Goal: Check status: Check status

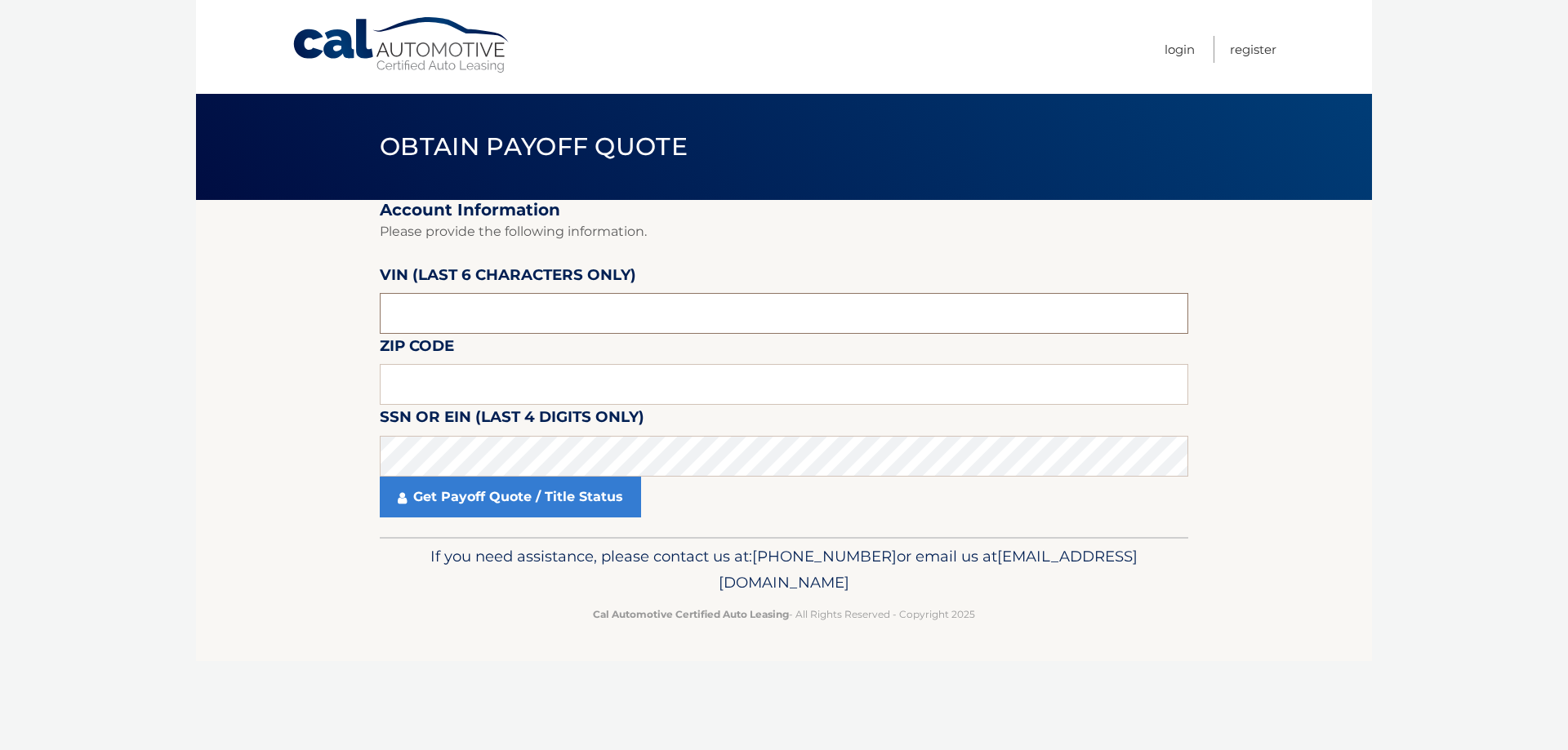
click at [549, 308] on input "text" at bounding box center [784, 313] width 808 height 41
type input "182743"
type input "10709"
click at [514, 503] on link "Get Payoff Quote / Title Status" at bounding box center [510, 497] width 261 height 41
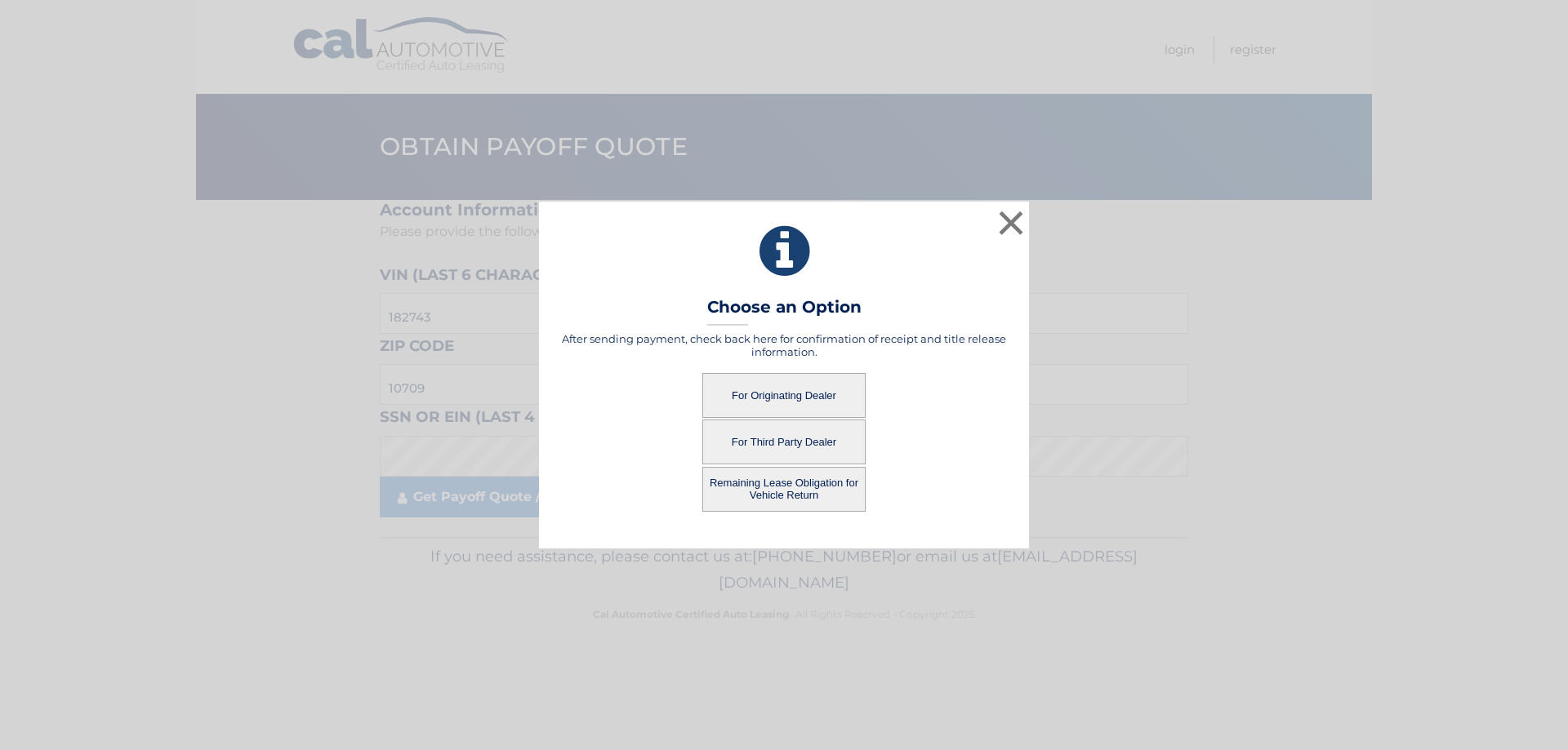
click at [799, 502] on button "Remaining Lease Obligation for Vehicle Return" at bounding box center [784, 490] width 164 height 45
click at [804, 495] on button "Remaining Lease Obligation for Vehicle Return" at bounding box center [784, 490] width 164 height 45
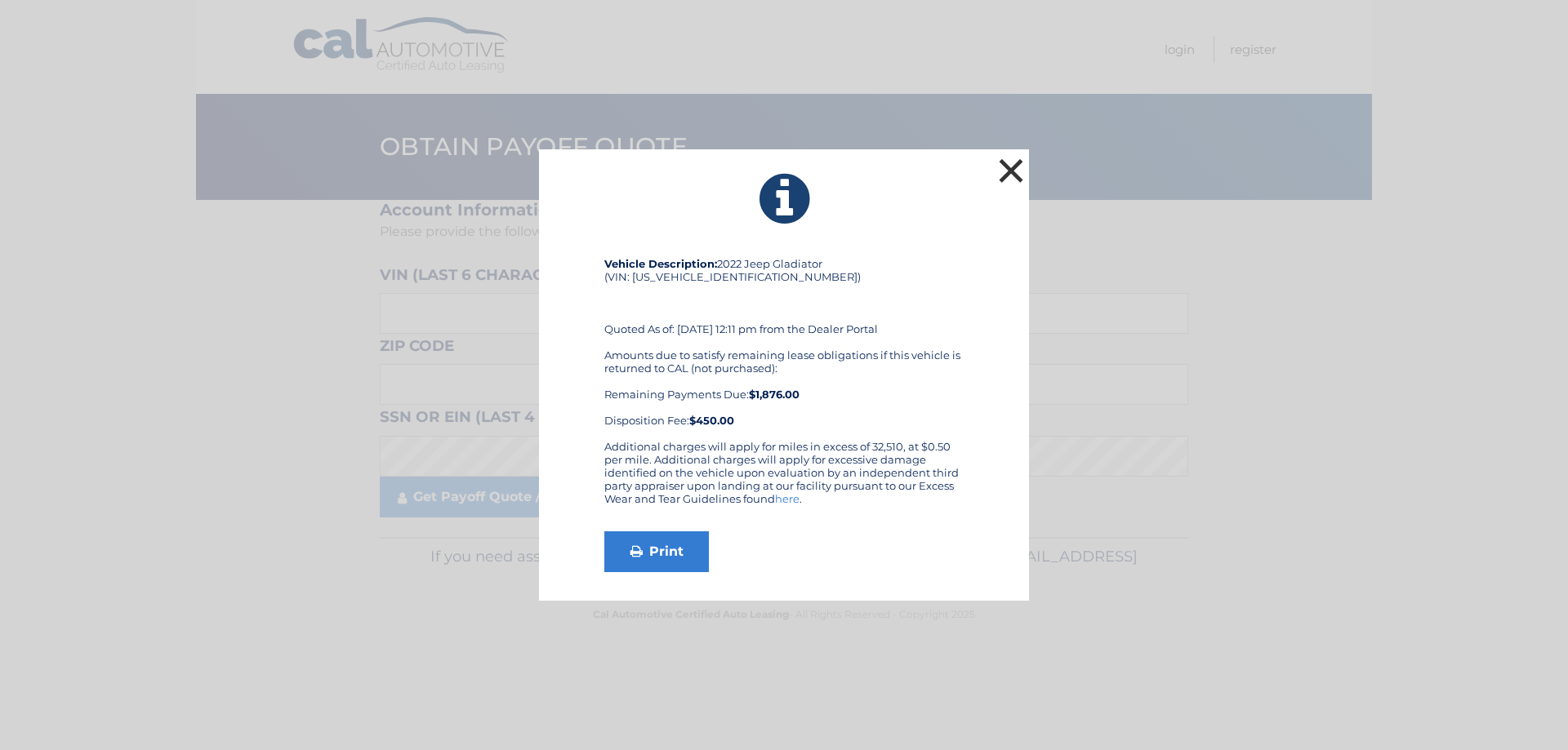
click at [1014, 175] on button "×" at bounding box center [1011, 170] width 32 height 32
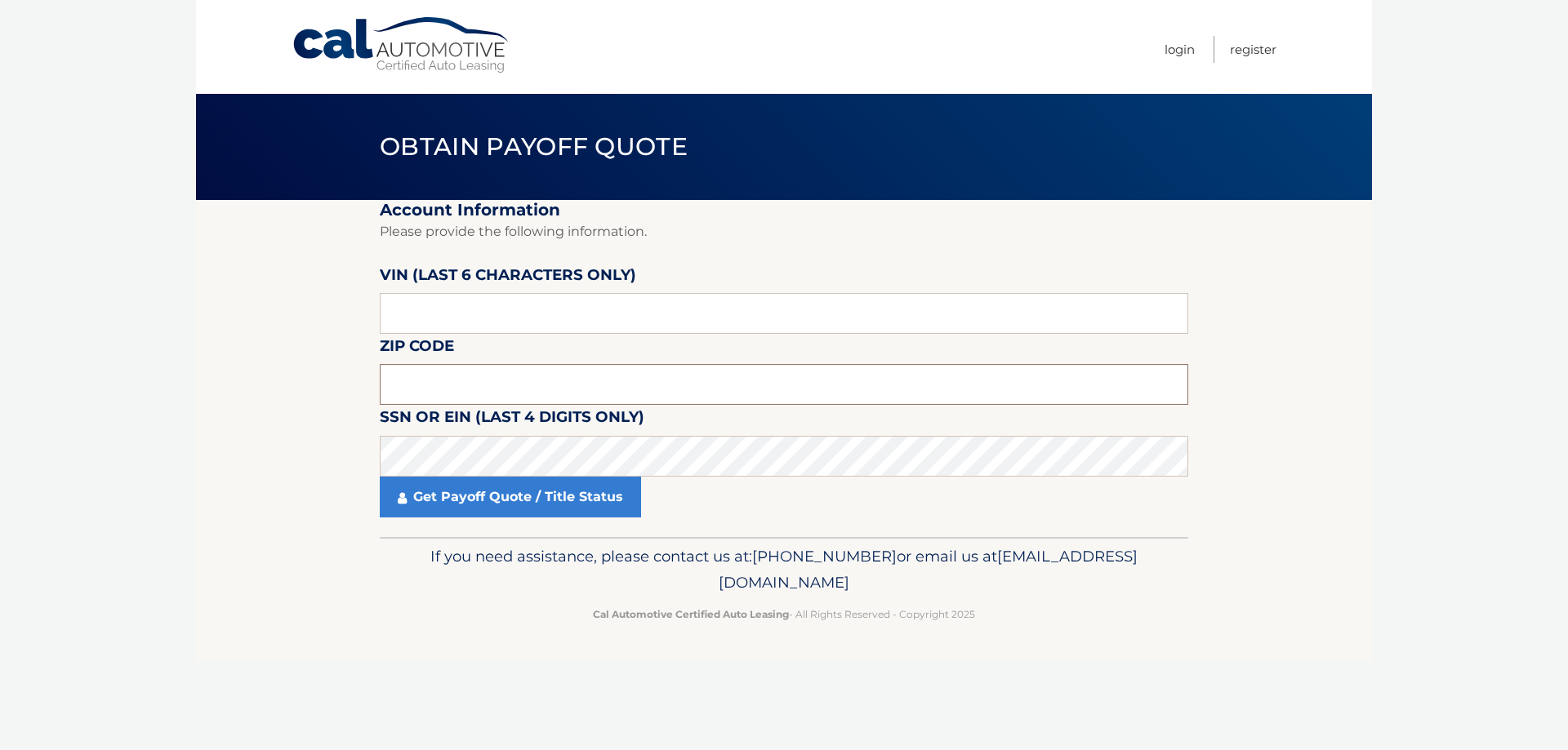
click at [432, 380] on input "text" at bounding box center [784, 384] width 808 height 41
type input "10709"
click at [441, 323] on input "text" at bounding box center [784, 313] width 808 height 41
click at [558, 313] on input "text" at bounding box center [784, 313] width 808 height 41
type input "182743"
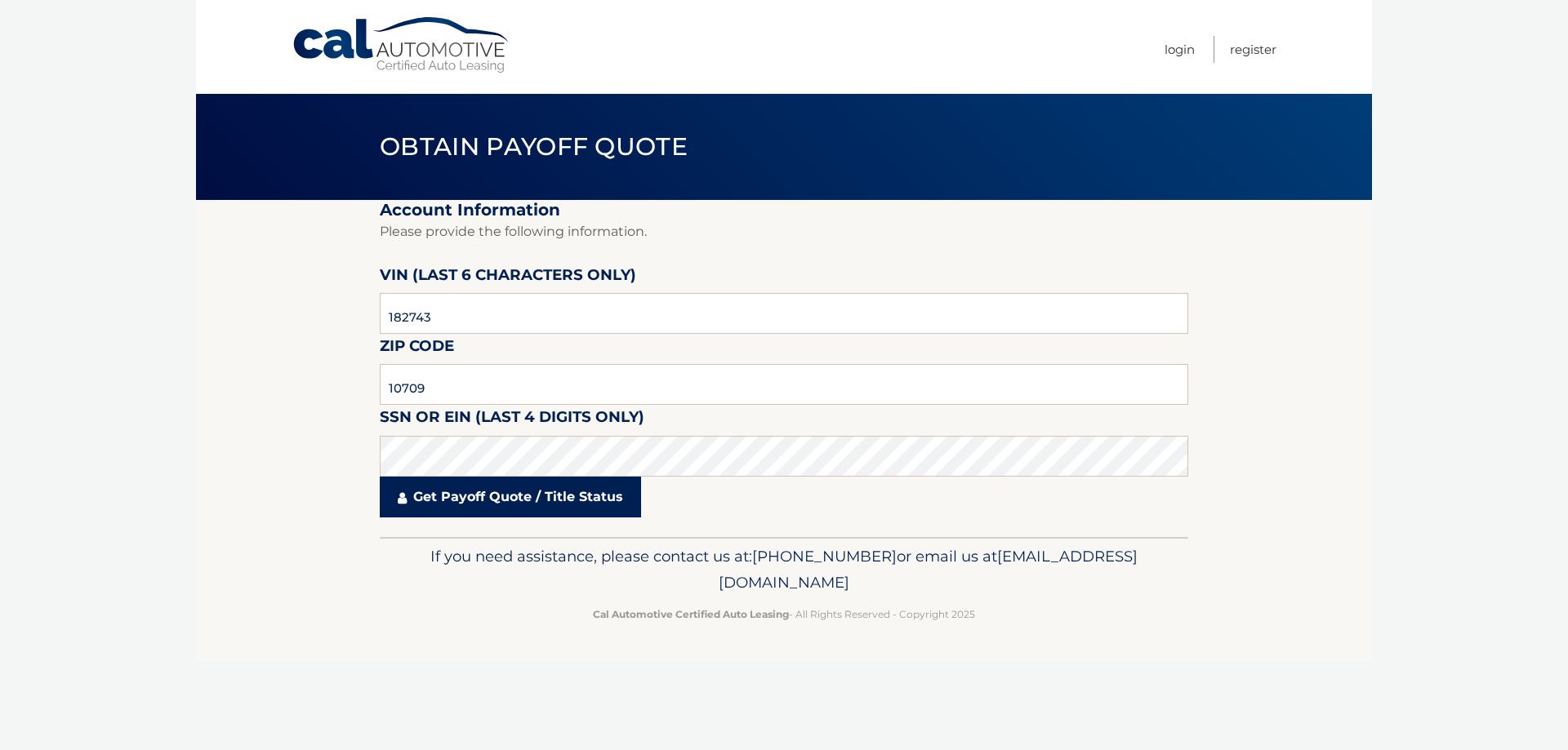
click at [550, 484] on link "Get Payoff Quote / Title Status" at bounding box center [510, 497] width 261 height 41
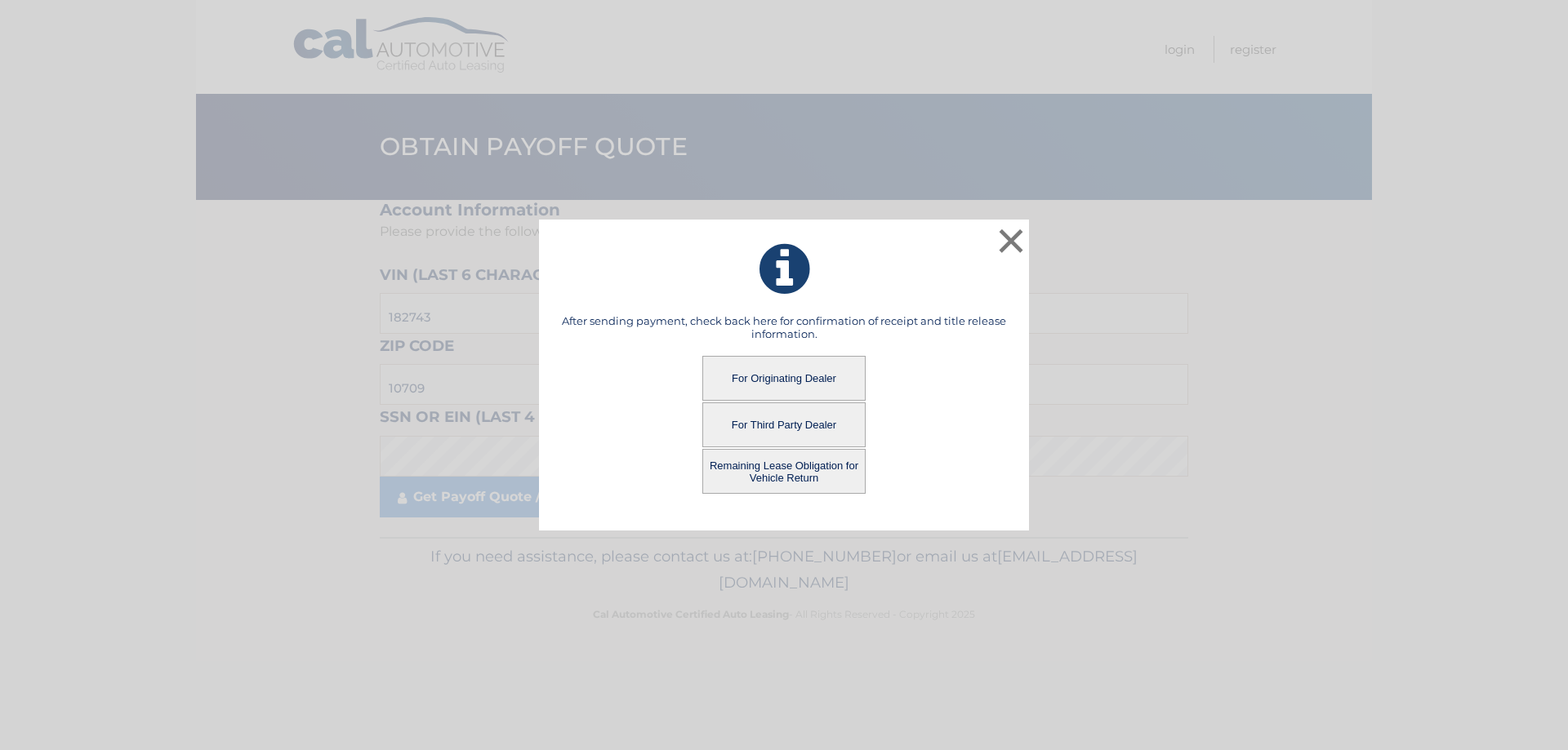
click at [745, 379] on button "For Originating Dealer" at bounding box center [784, 378] width 164 height 45
click at [745, 380] on button "For Originating Dealer" at bounding box center [784, 378] width 164 height 45
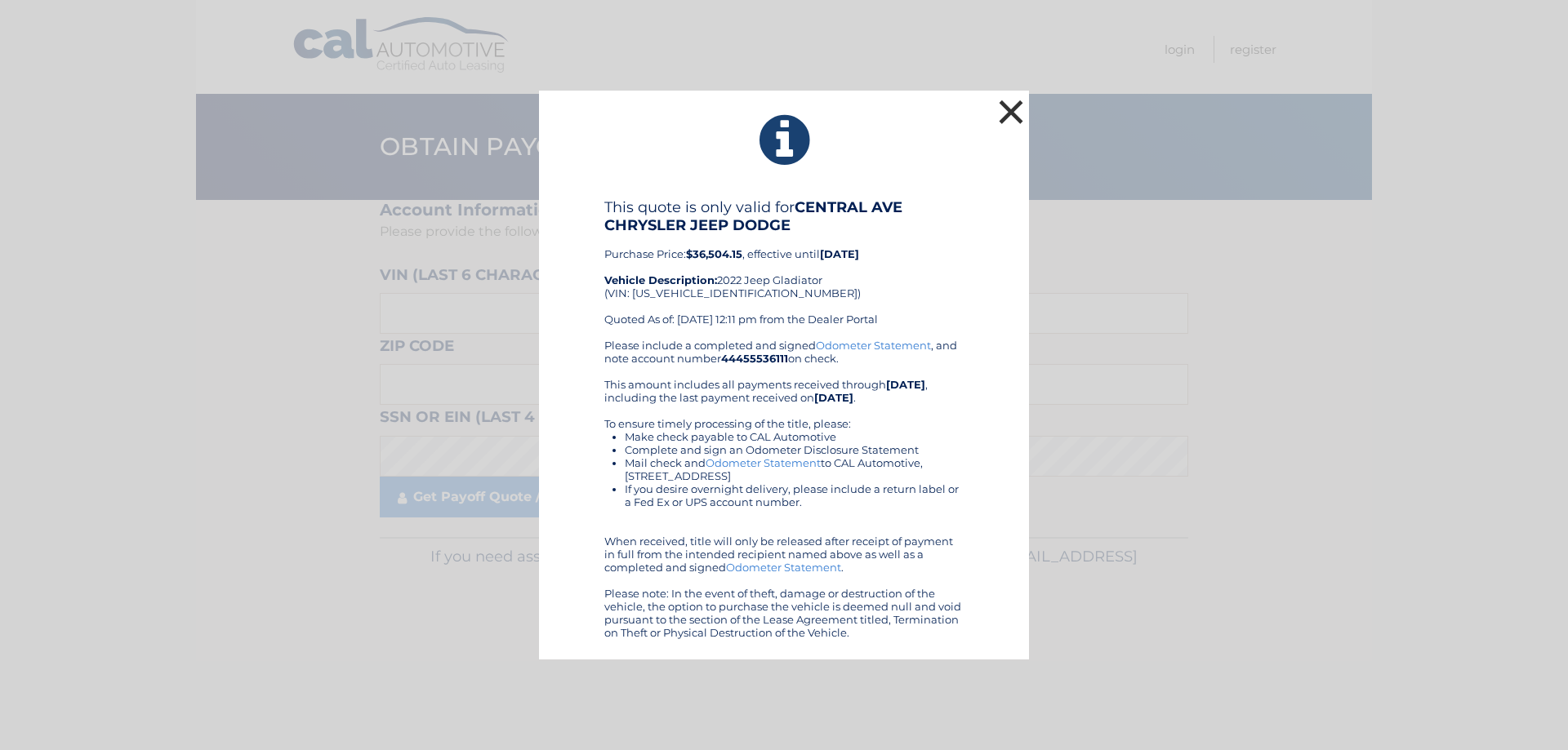
click at [1013, 114] on button "×" at bounding box center [1011, 111] width 32 height 32
